Goal: Task Accomplishment & Management: Manage account settings

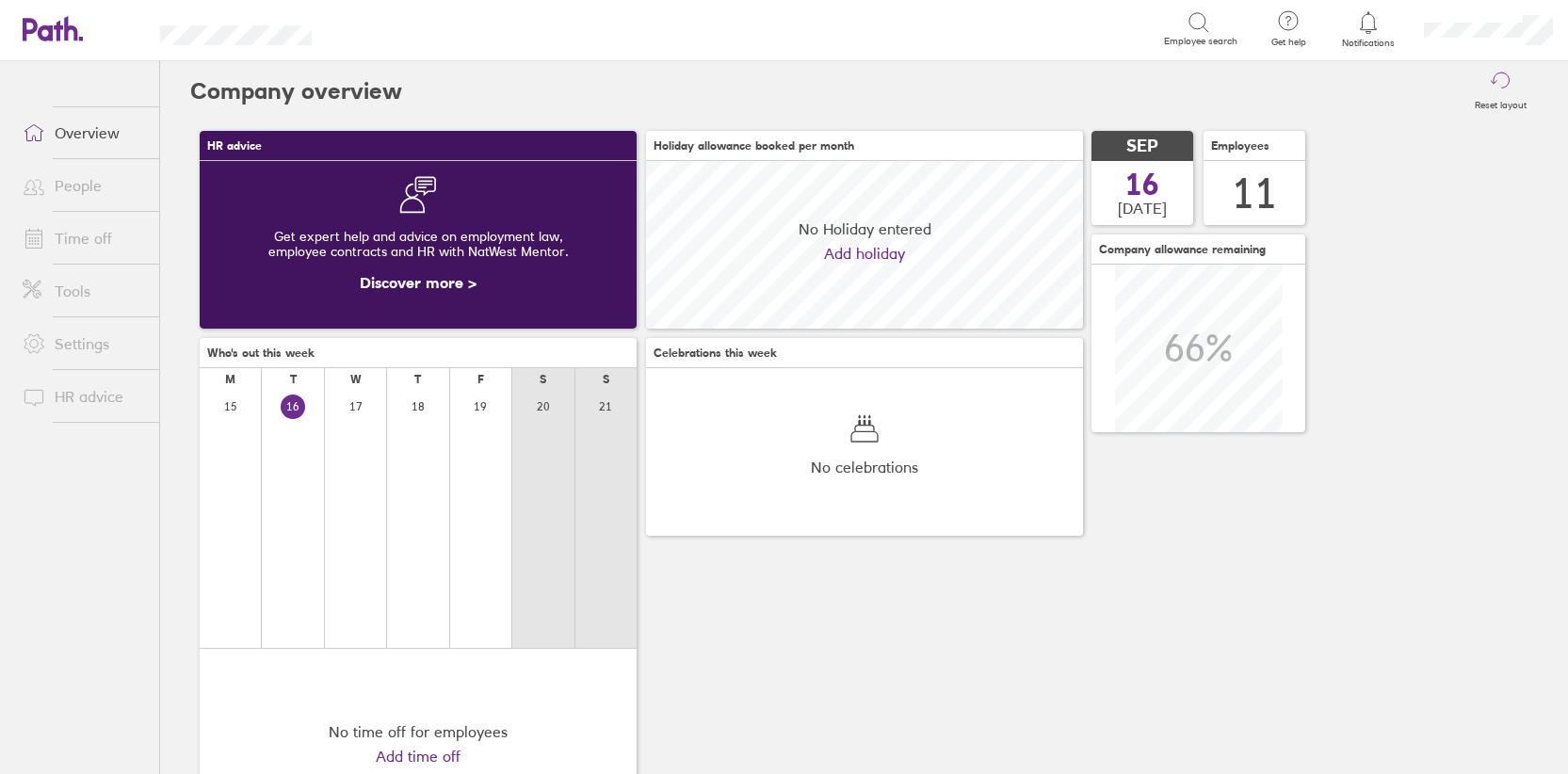
scroll to position [168, 437]
click at [1371, 29] on icon at bounding box center [1368, 22] width 22 height 22
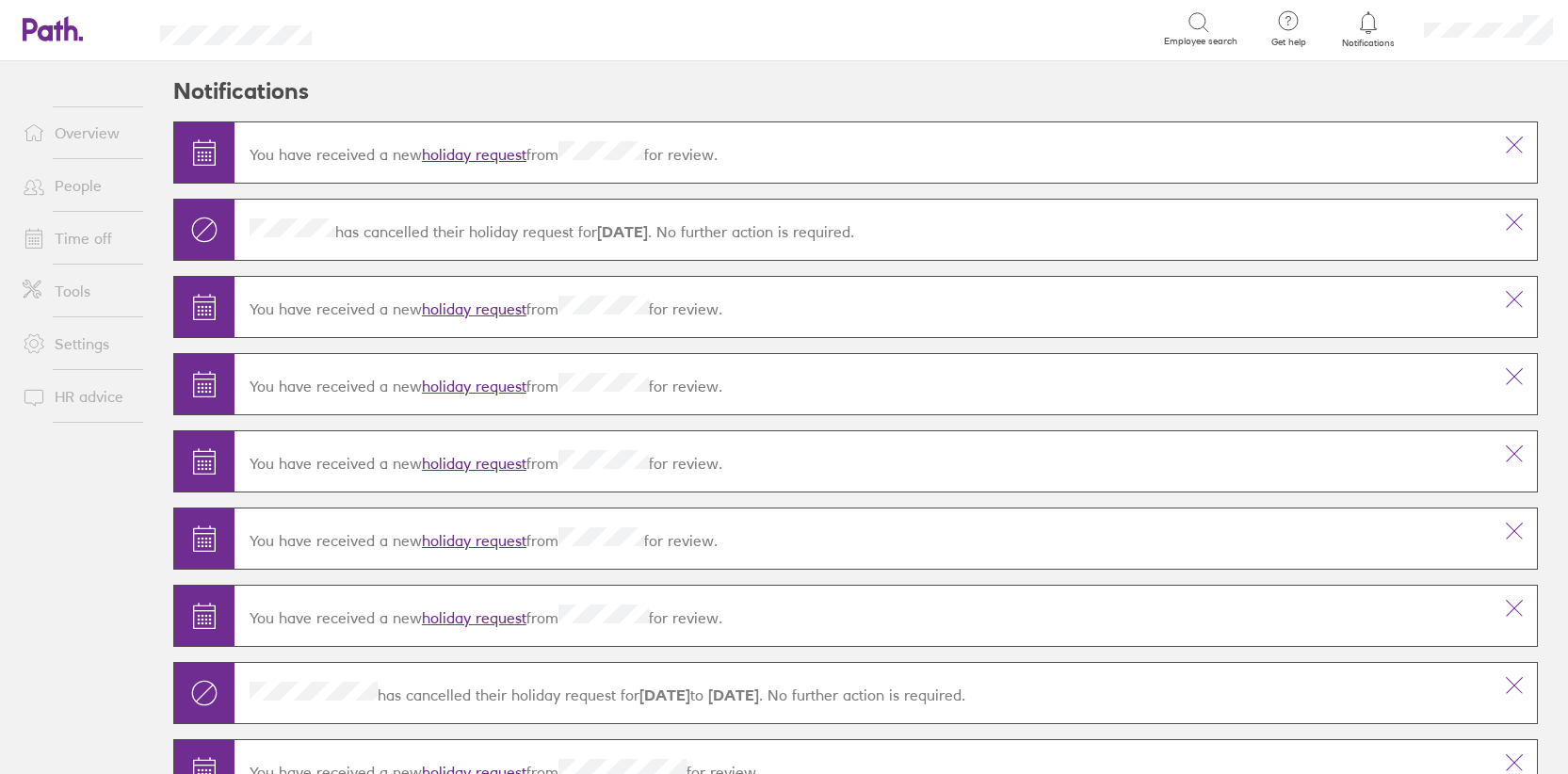
click at [452, 153] on link "holiday request" at bounding box center [474, 154] width 104 height 19
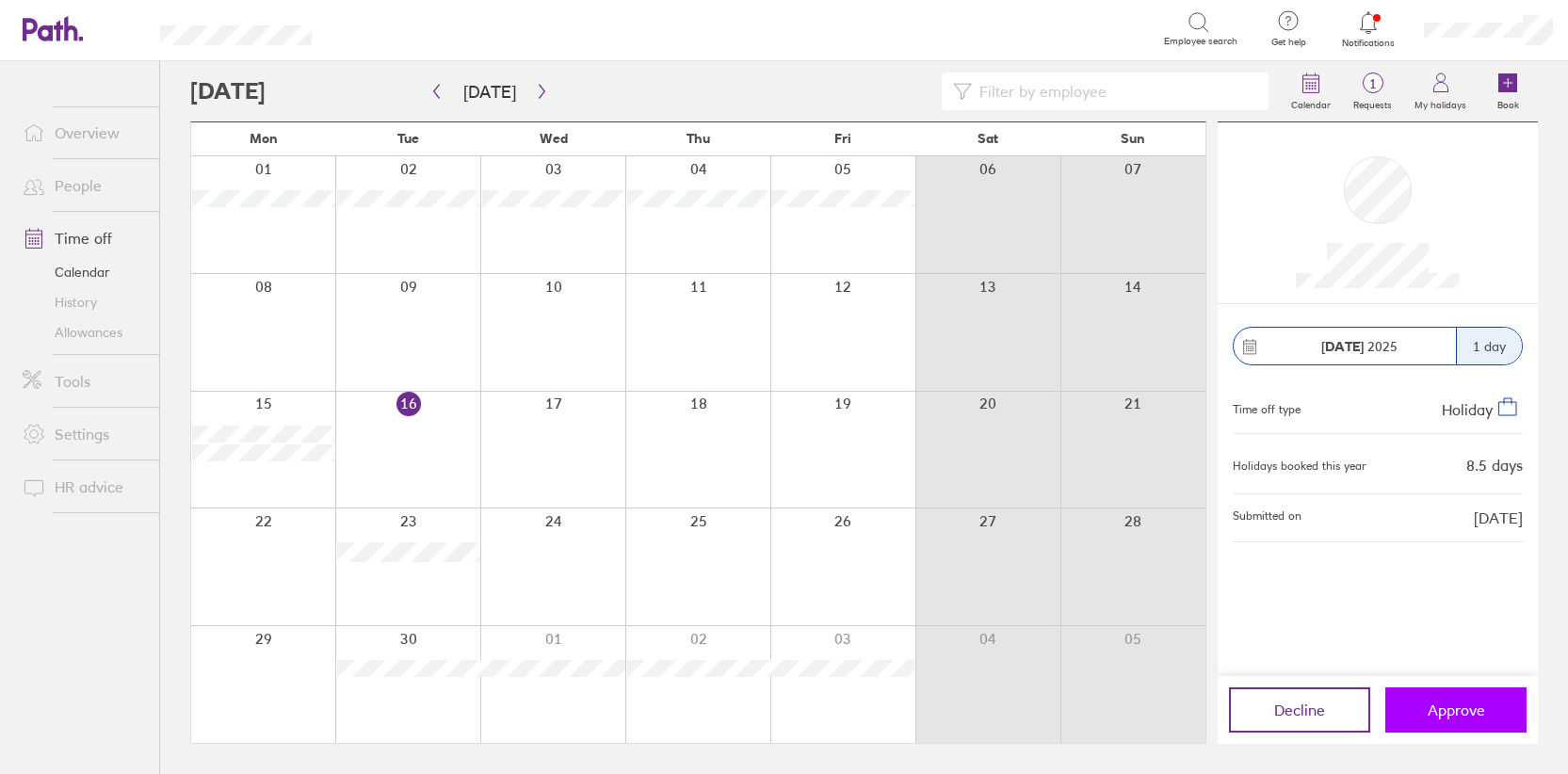
click at [1481, 711] on span "Approve" at bounding box center [1456, 710] width 58 height 17
